Goal: Information Seeking & Learning: Learn about a topic

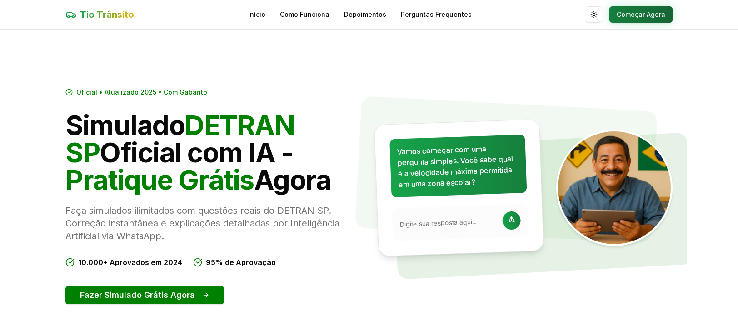
click at [647, 17] on button "Começar Agora" at bounding box center [641, 14] width 63 height 16
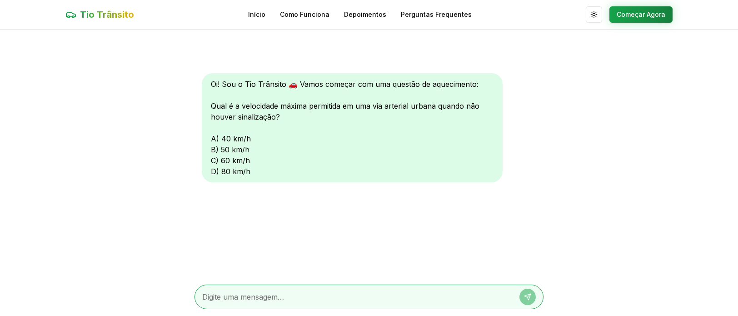
click at [101, 12] on span "Tio Trânsito" at bounding box center [107, 14] width 54 height 13
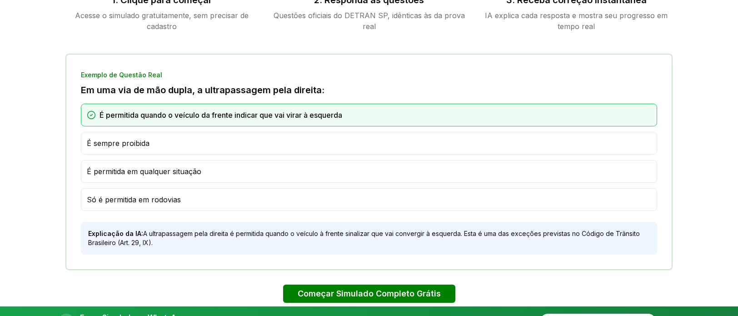
scroll to position [546, 0]
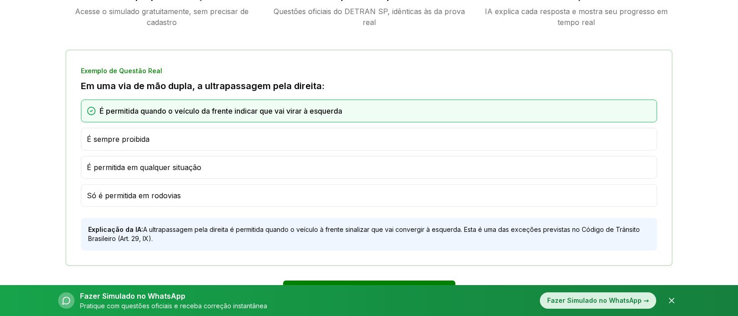
click at [560, 300] on div "Fazer Simulado no WhatsApp →" at bounding box center [598, 300] width 116 height 16
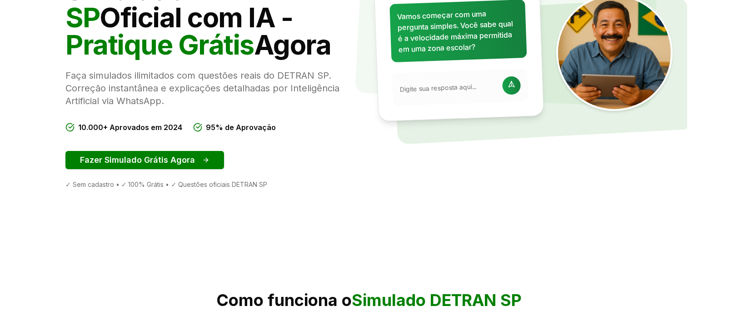
scroll to position [0, 0]
